Goal: Download file/media

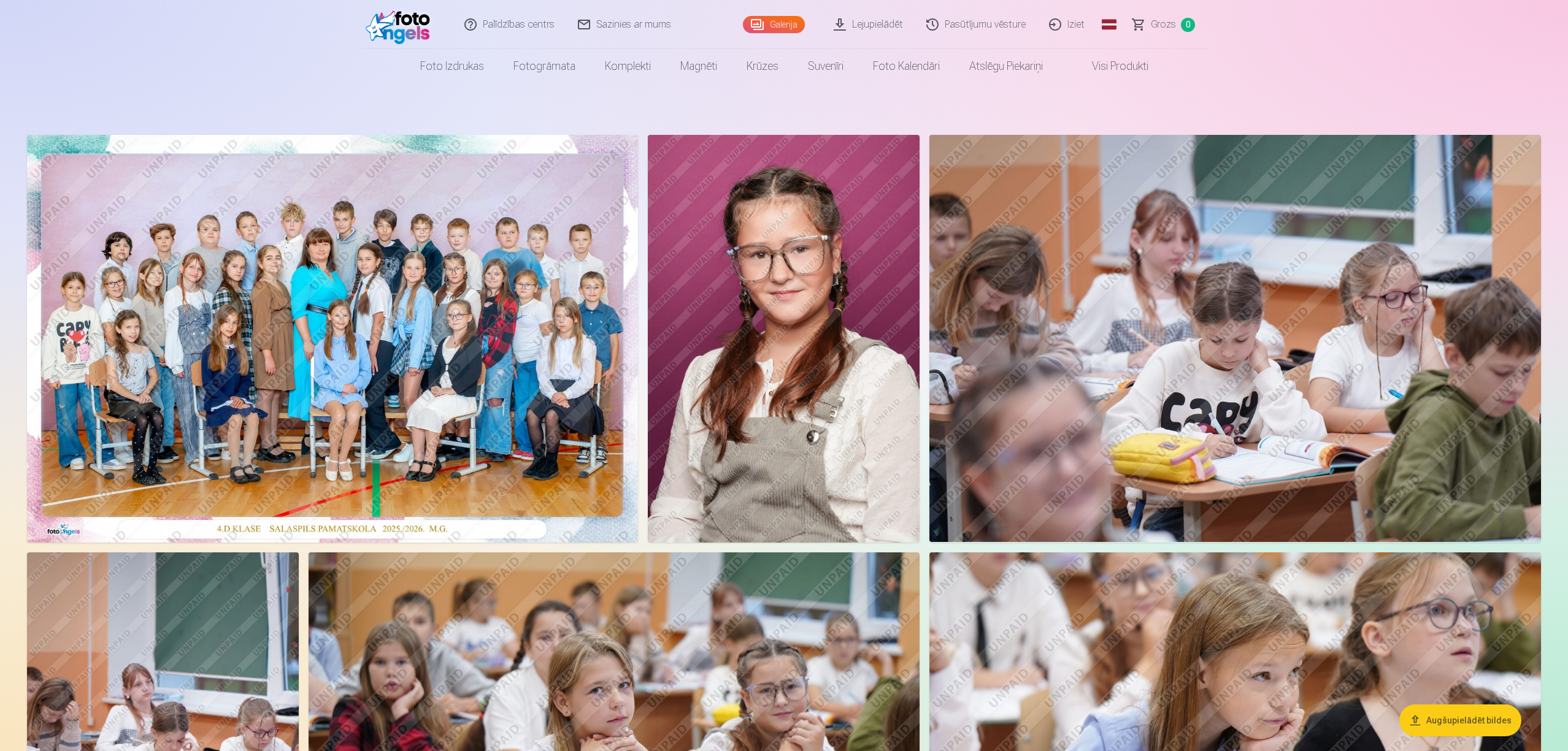
click at [872, 25] on link "Lejupielādēt" at bounding box center [869, 24] width 93 height 49
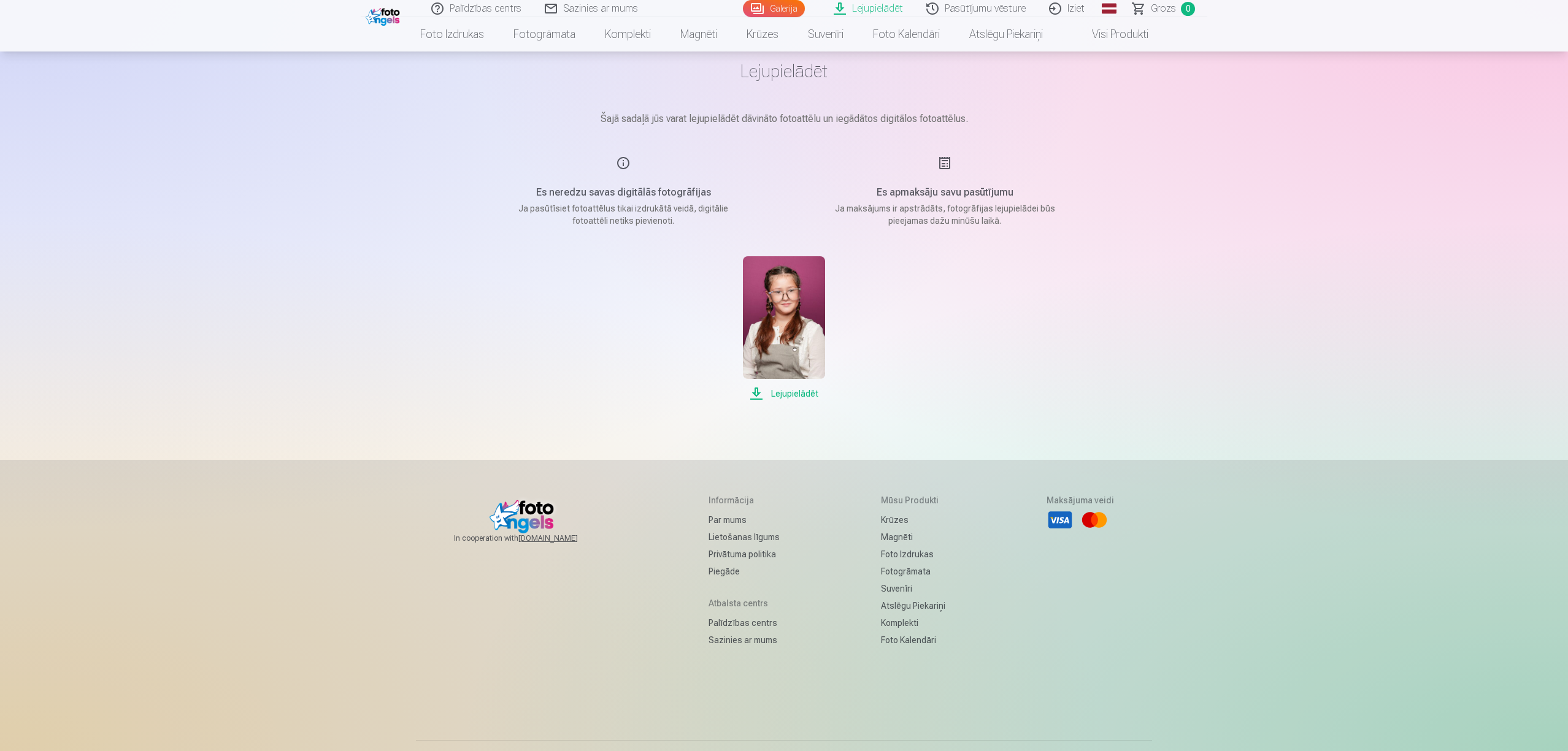
scroll to position [82, 0]
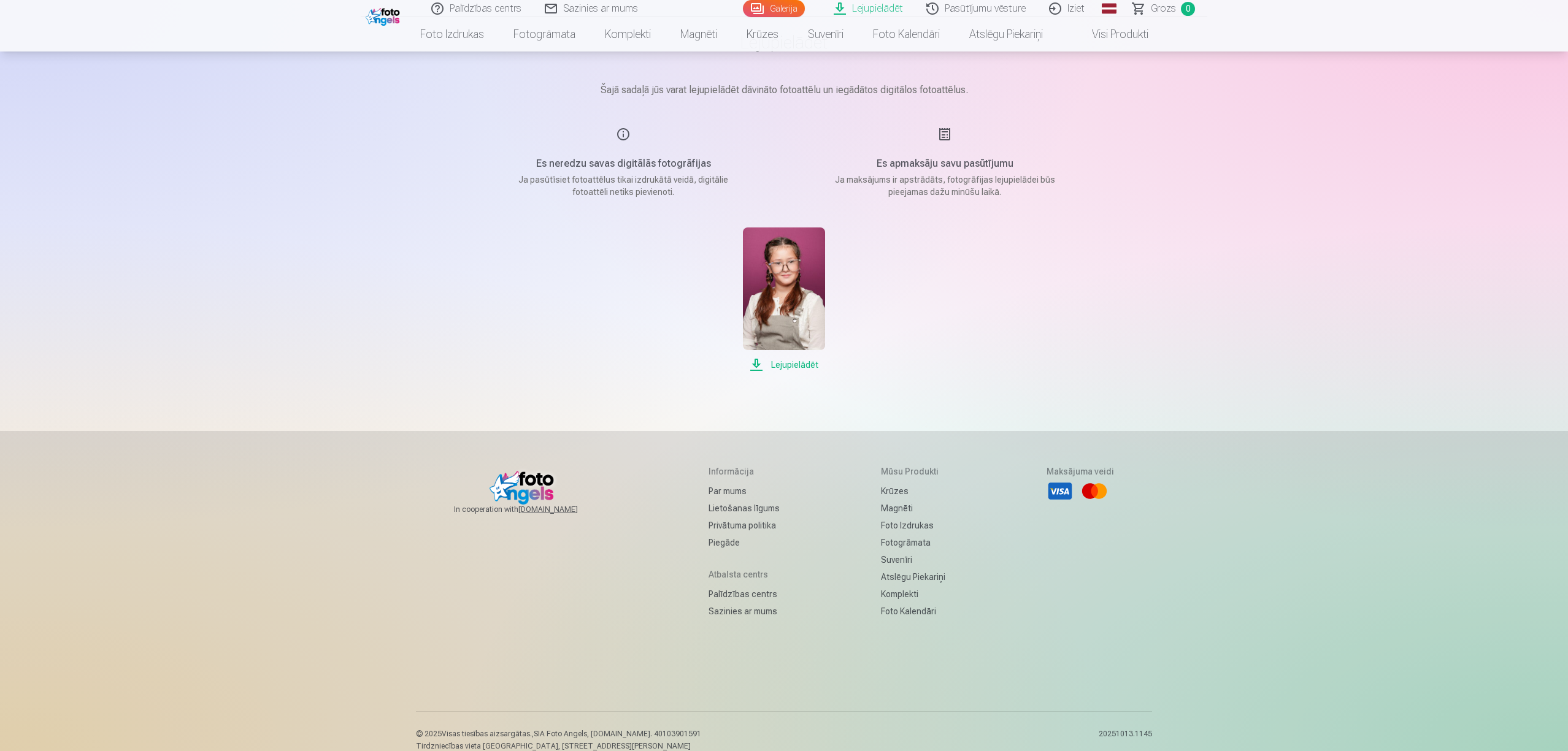
click at [812, 363] on span "Lejupielādēt" at bounding box center [783, 364] width 82 height 15
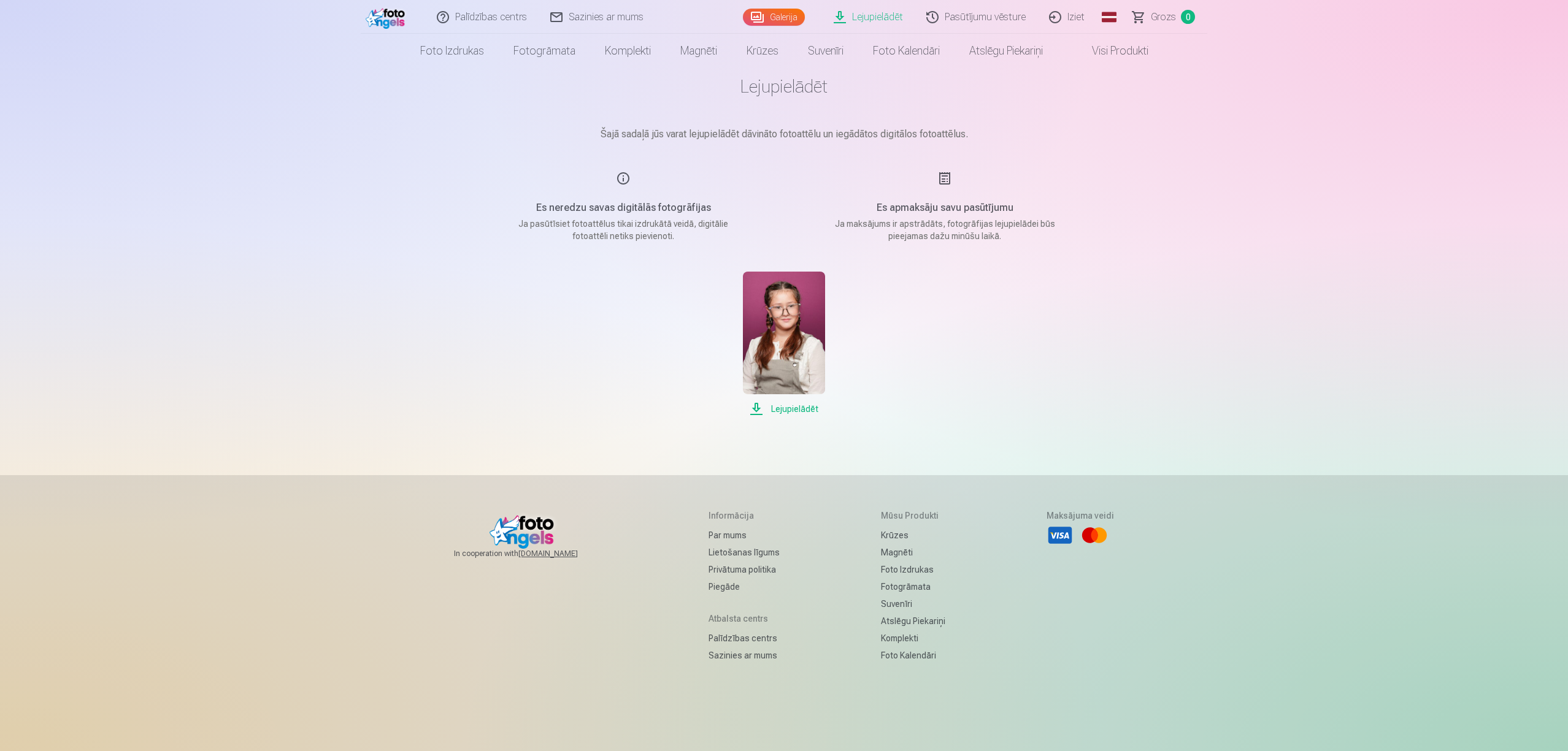
scroll to position [0, 0]
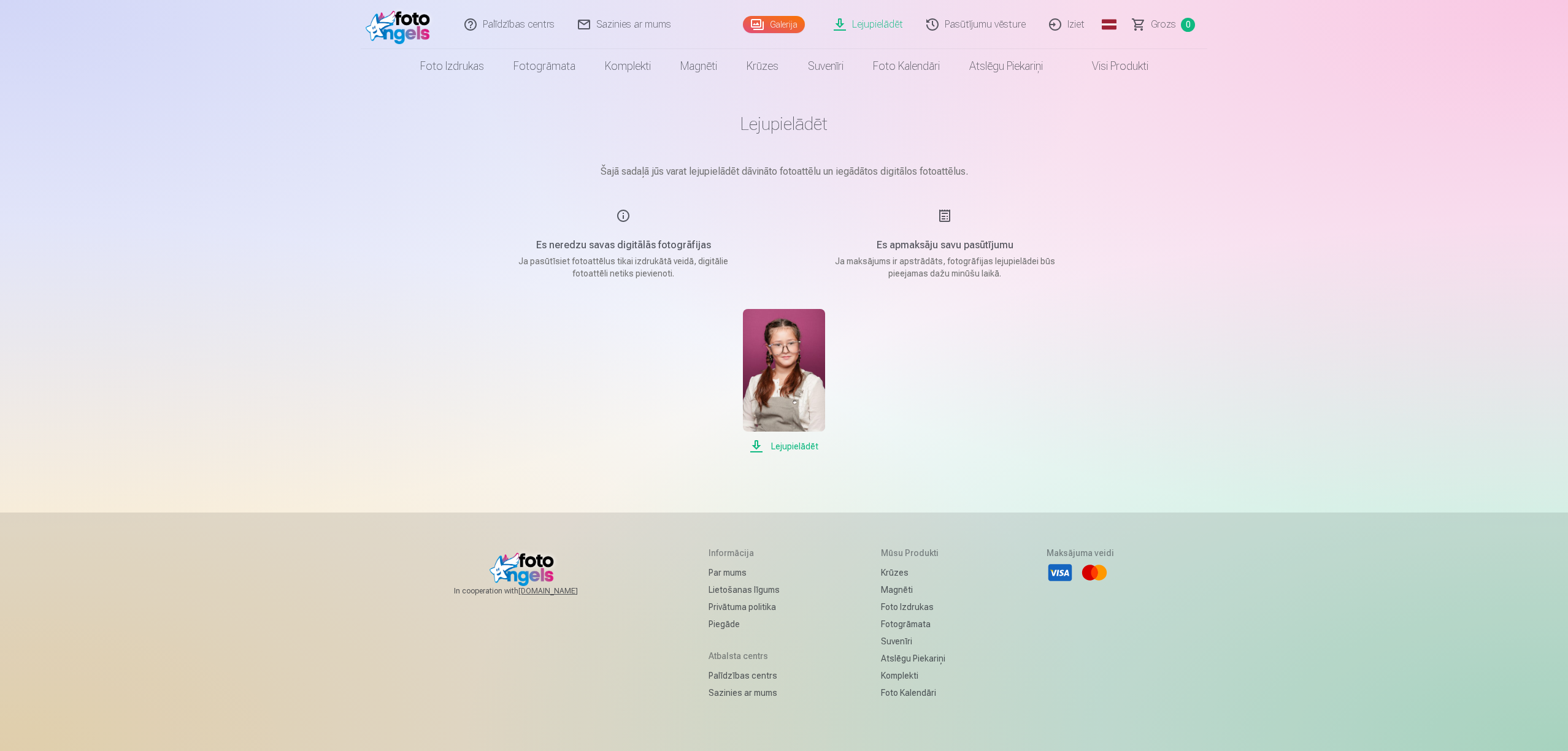
click at [1081, 144] on main "Lejupielādēt Šajā sadaļā jūs varat lejupielādēt dāvināto fotoattēlu un iegādāto…" at bounding box center [784, 283] width 613 height 400
click at [760, 27] on link "Galerija" at bounding box center [774, 24] width 62 height 17
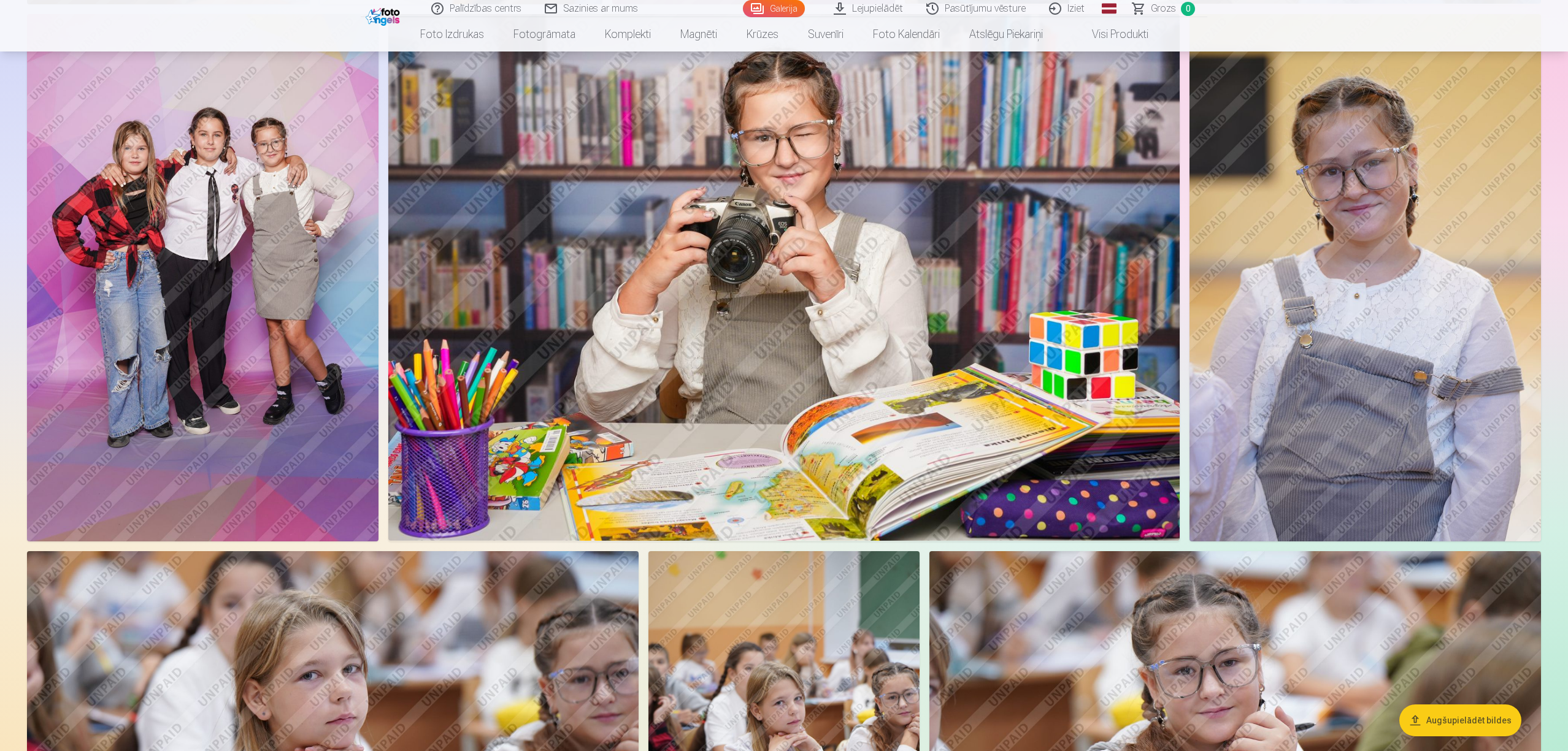
click at [890, 374] on img at bounding box center [783, 278] width 791 height 527
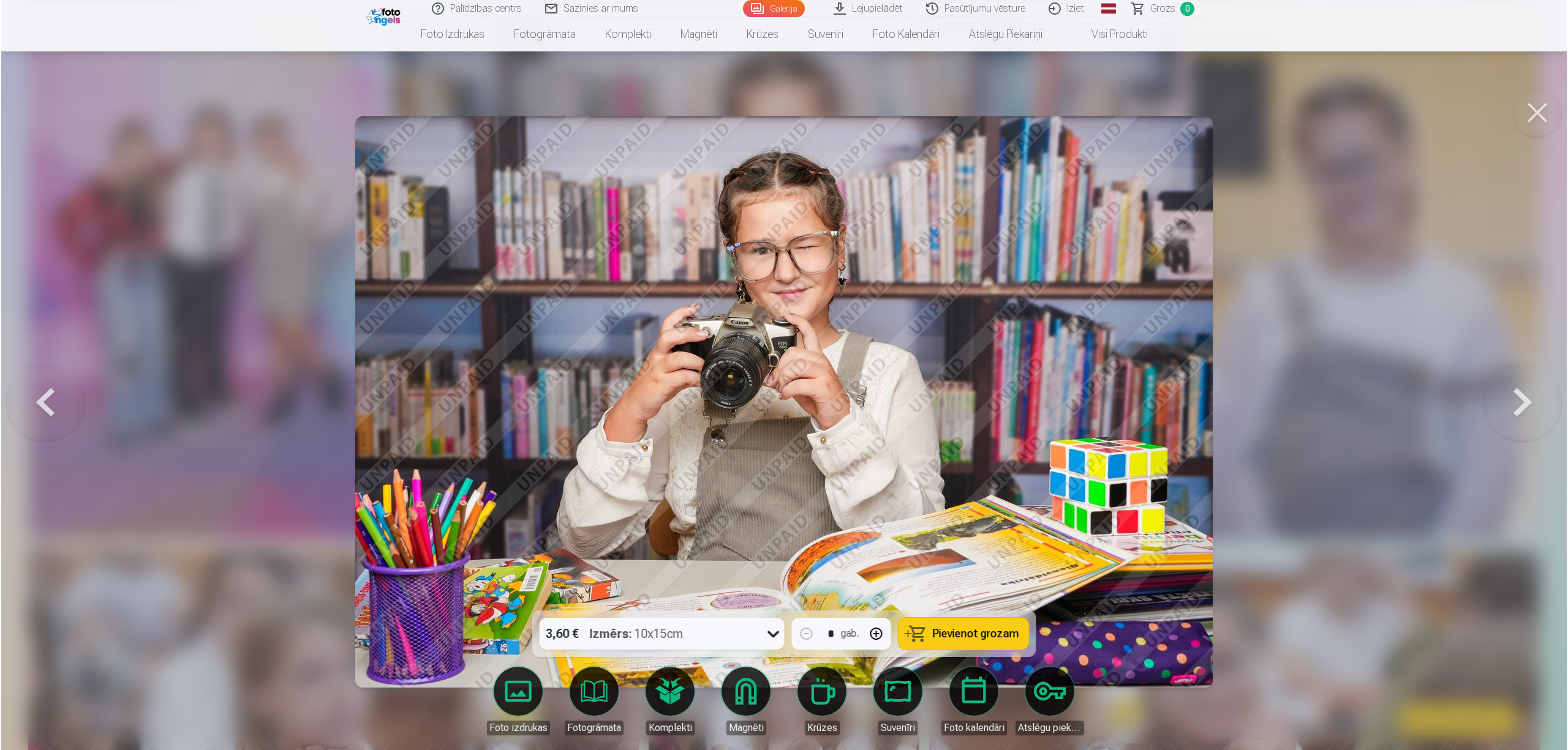
scroll to position [1390, 0]
click at [1539, 110] on button at bounding box center [1538, 112] width 49 height 49
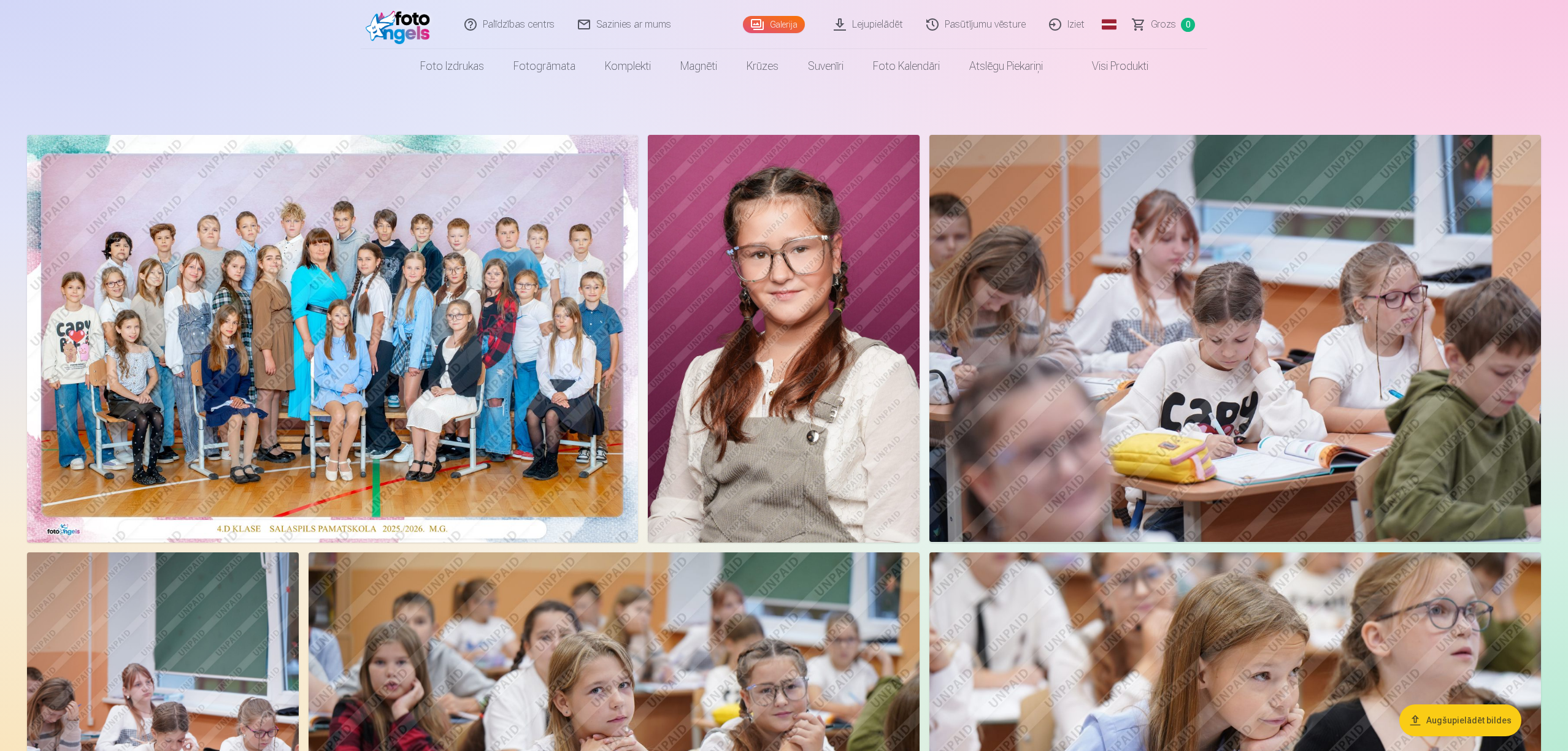
click at [874, 27] on link "Lejupielādēt" at bounding box center [869, 24] width 93 height 49
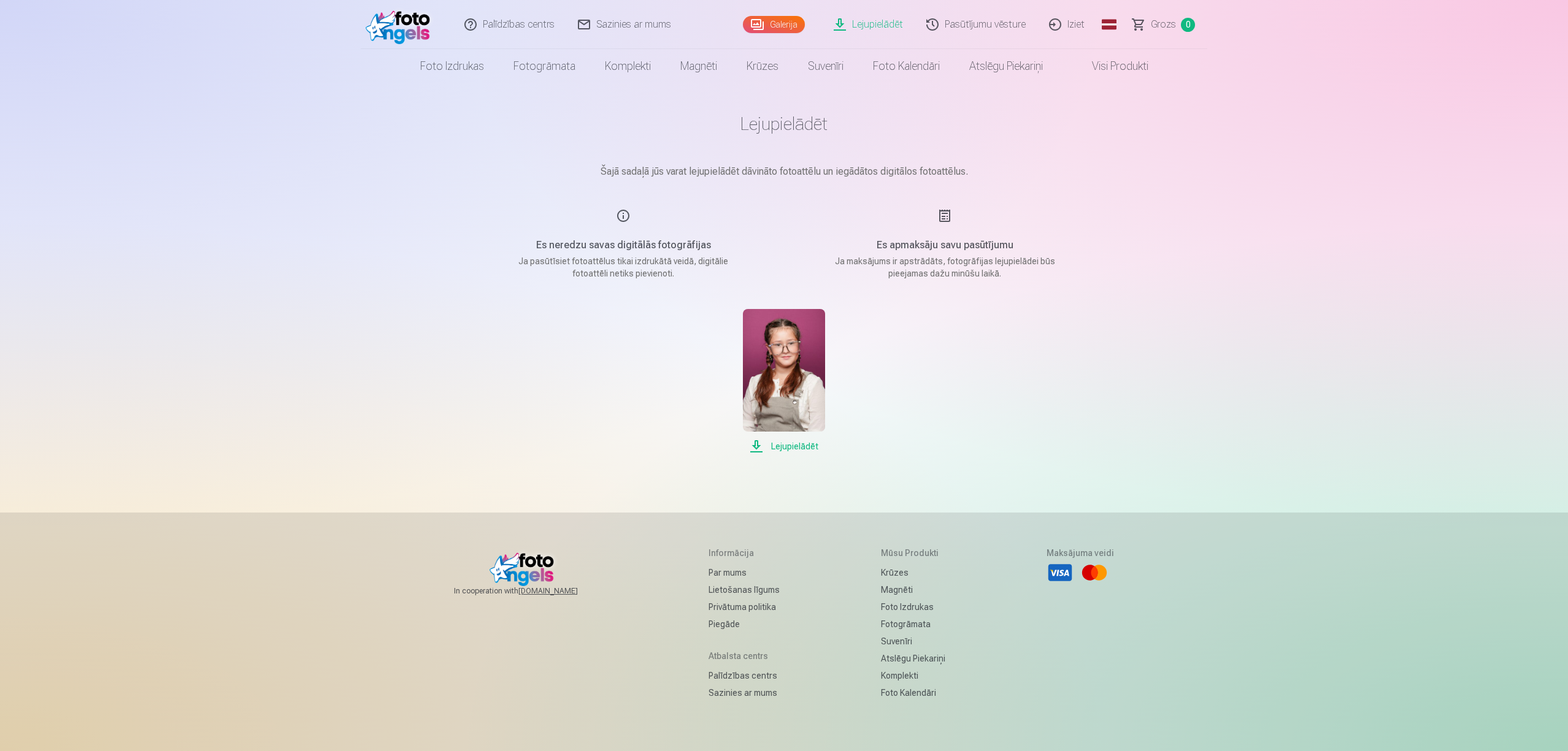
click at [941, 217] on div "Es apmaksāju savu pasūtījumu Ja maksājums ir apstrādāts, fotogrāfijas lejupielā…" at bounding box center [945, 244] width 292 height 71
click at [1076, 24] on link "Iziet" at bounding box center [1068, 24] width 59 height 49
